Goal: Use online tool/utility: Utilize a website feature to perform a specific function

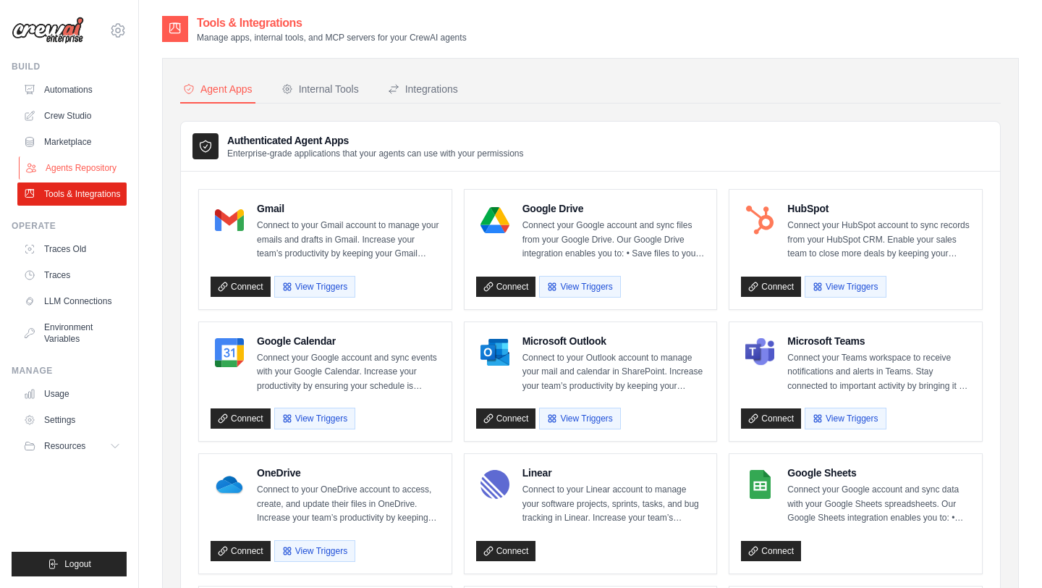
click at [80, 171] on link "Agents Repository" at bounding box center [73, 167] width 109 height 23
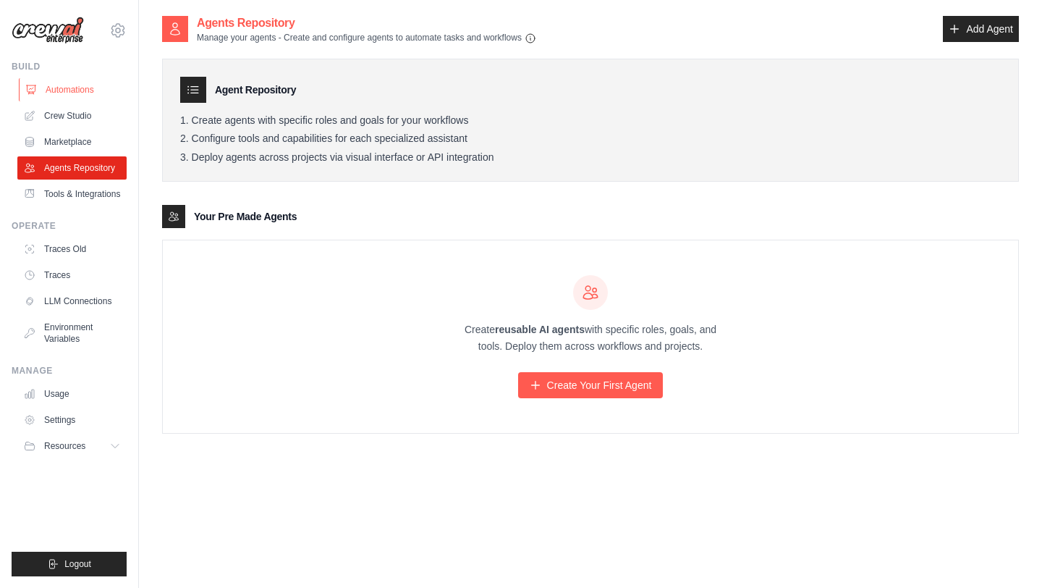
click at [93, 91] on link "Automations" at bounding box center [73, 89] width 109 height 23
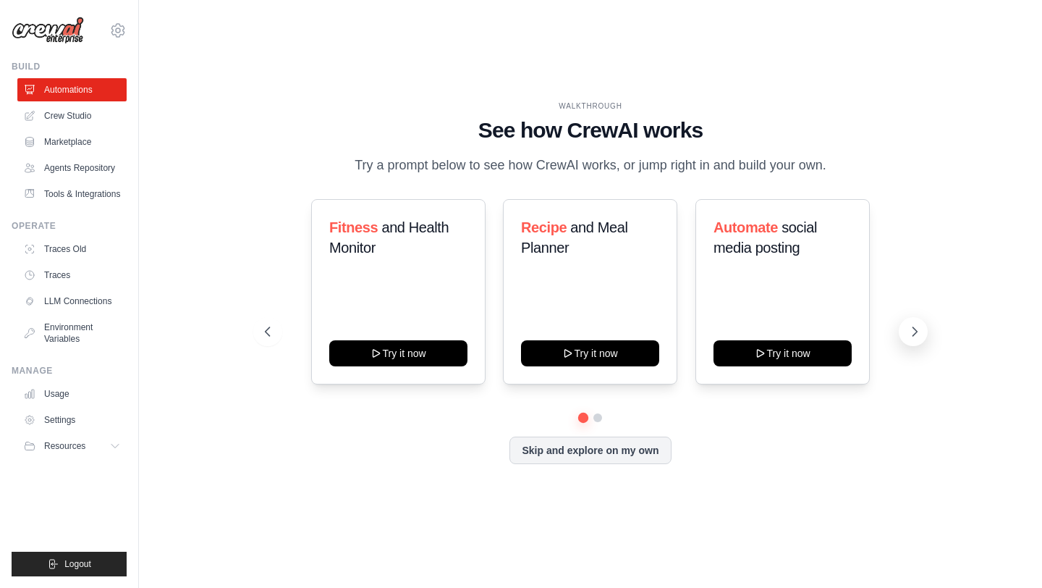
click at [912, 336] on icon at bounding box center [914, 331] width 14 height 14
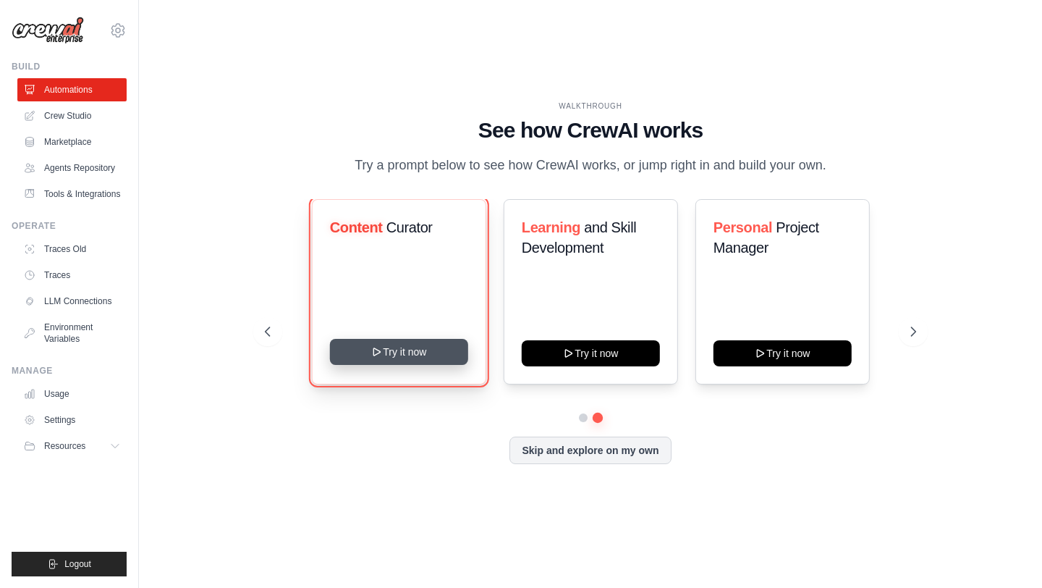
click at [406, 354] on button "Try it now" at bounding box center [398, 352] width 138 height 26
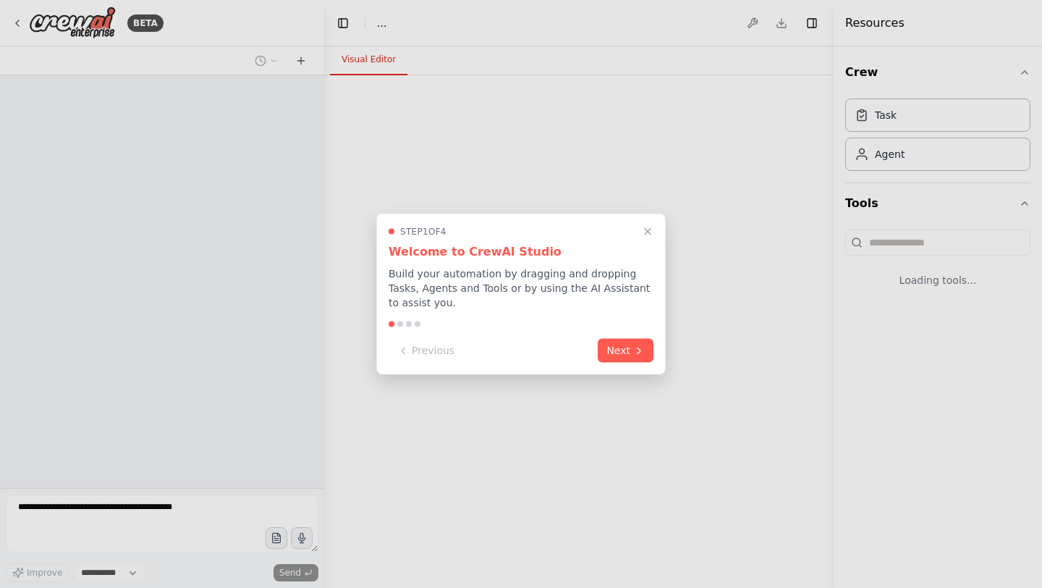
select select "****"
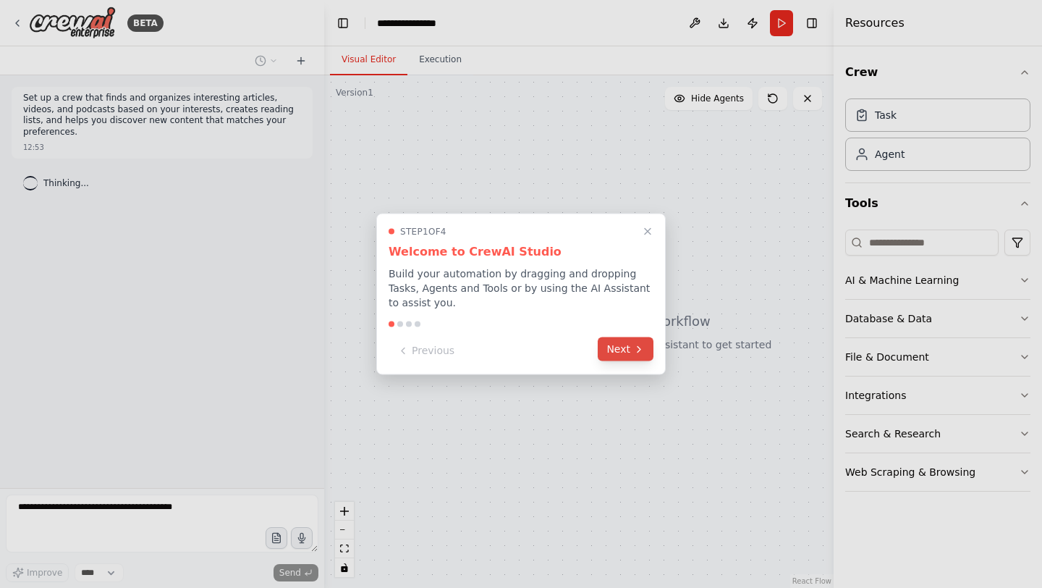
click at [627, 350] on button "Next" at bounding box center [626, 349] width 56 height 24
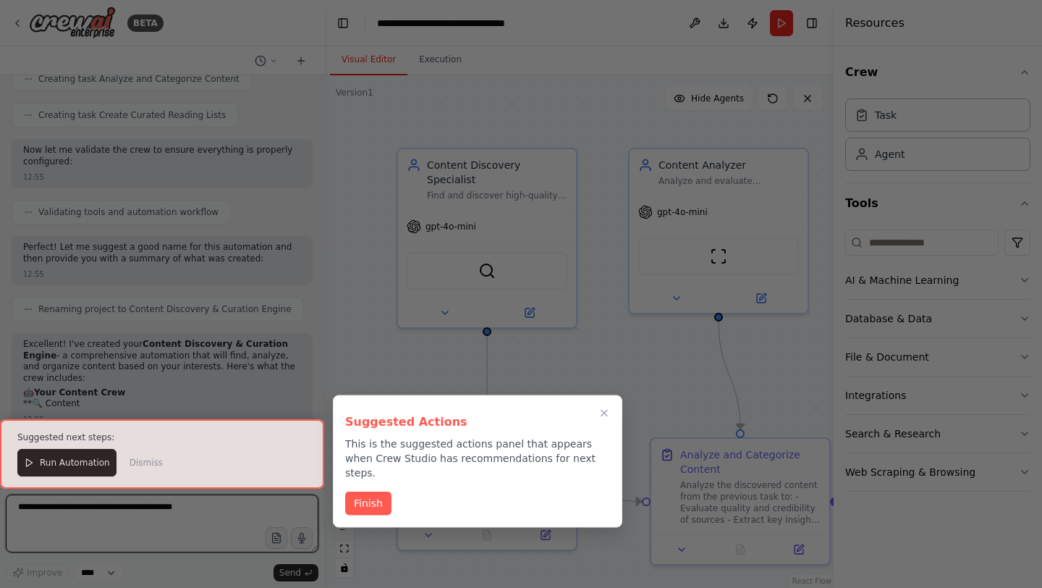
scroll to position [754, 0]
